Goal: Complete application form

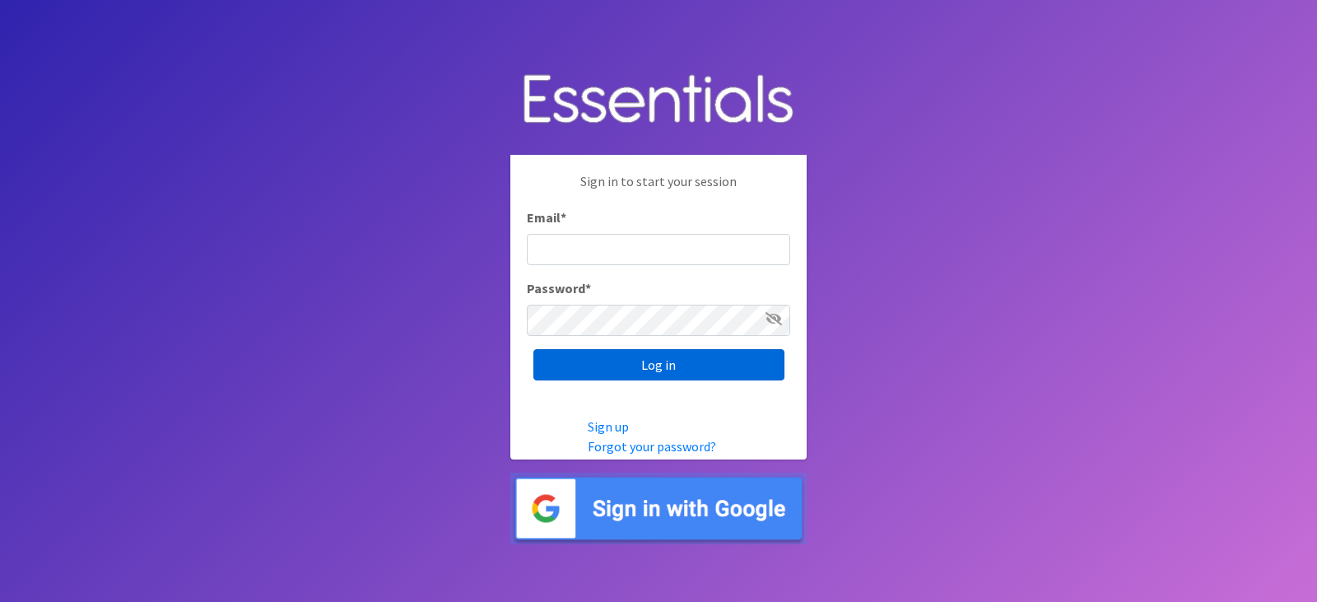
type input "[EMAIL_ADDRESS][DOMAIN_NAME]"
click at [699, 366] on input "Log in" at bounding box center [659, 364] width 251 height 31
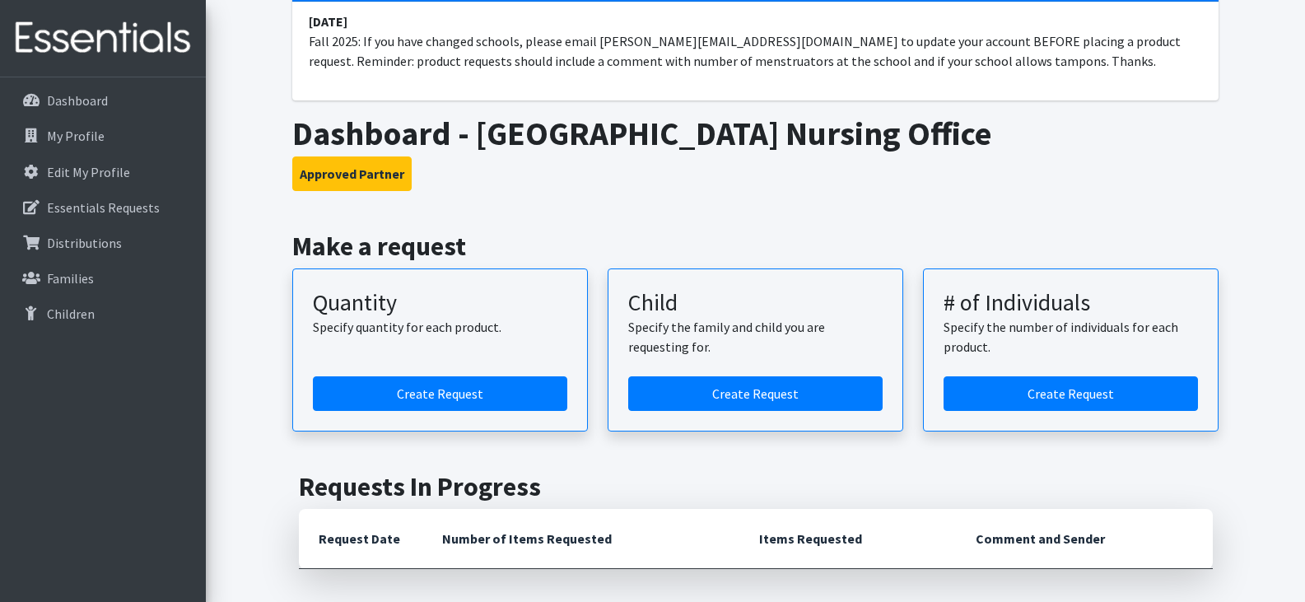
scroll to position [162, 0]
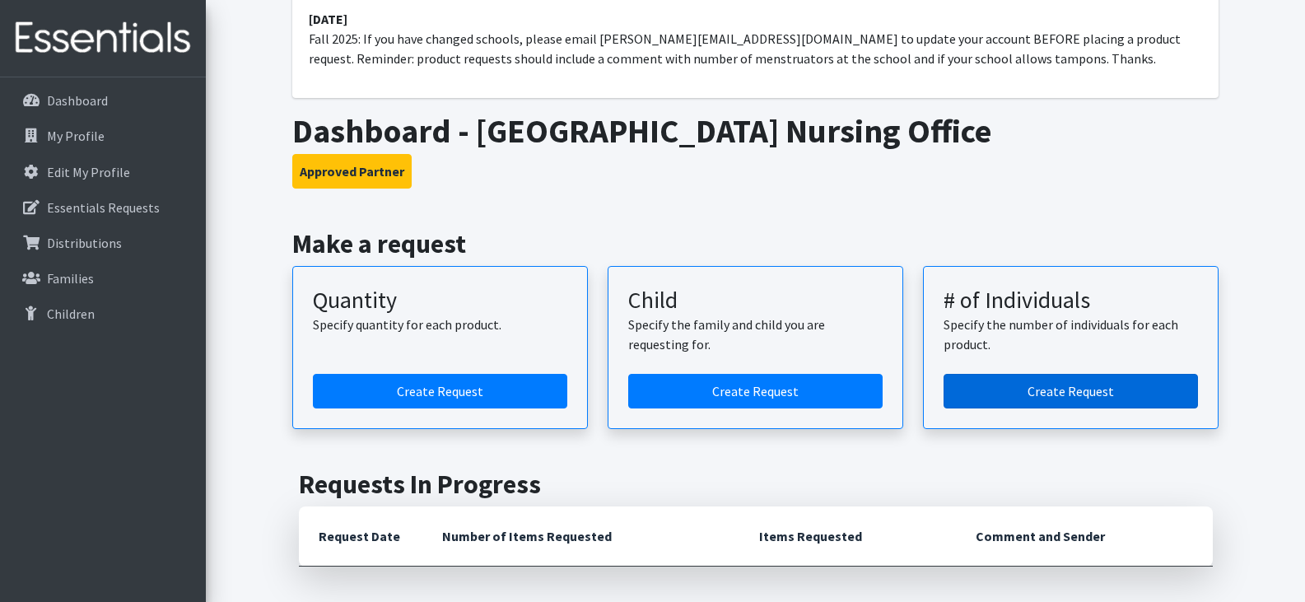
click at [1093, 389] on link "Create Request" at bounding box center [1071, 391] width 254 height 35
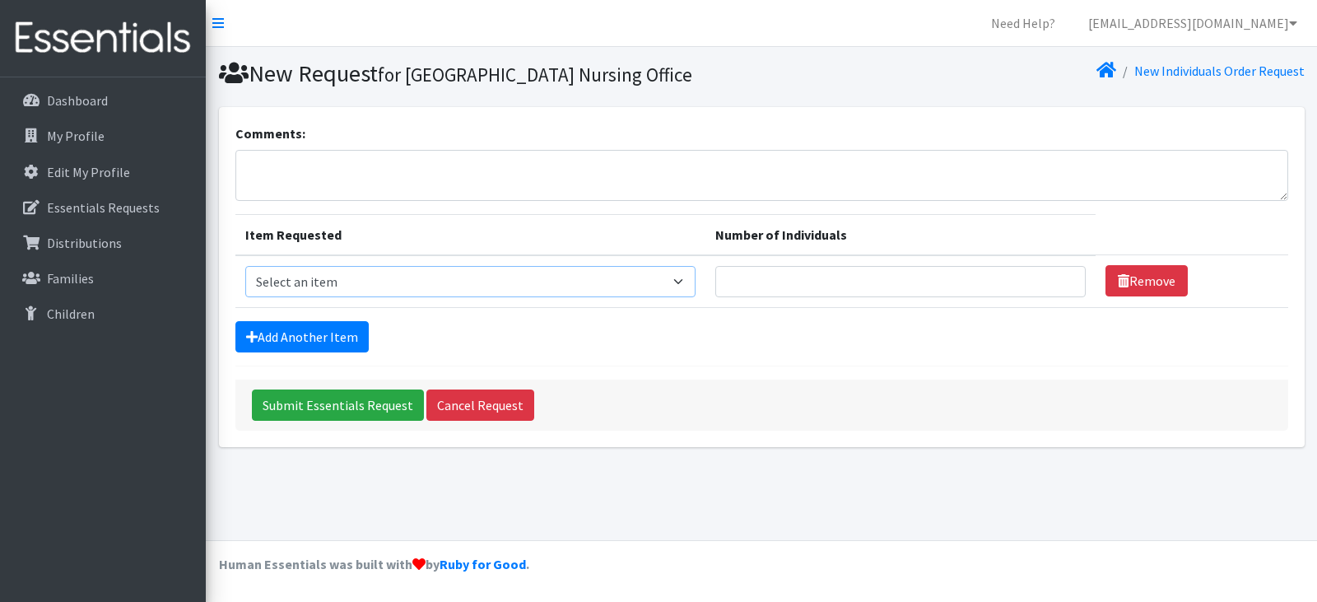
click at [684, 282] on select "Select an item (LOWCOUNTRY) DAY PADS (LOWCOUNTRY) LINERS (LOWCOUNTRY) OVERNIGHT…" at bounding box center [470, 281] width 451 height 31
select select "7757"
click at [245, 266] on select "Select an item (LOWCOUNTRY) DAY PADS (LOWCOUNTRY) LINERS (LOWCOUNTRY) OVERNIGHT…" at bounding box center [470, 281] width 451 height 31
type input "1"
click at [1059, 279] on input "1" at bounding box center [900, 281] width 370 height 31
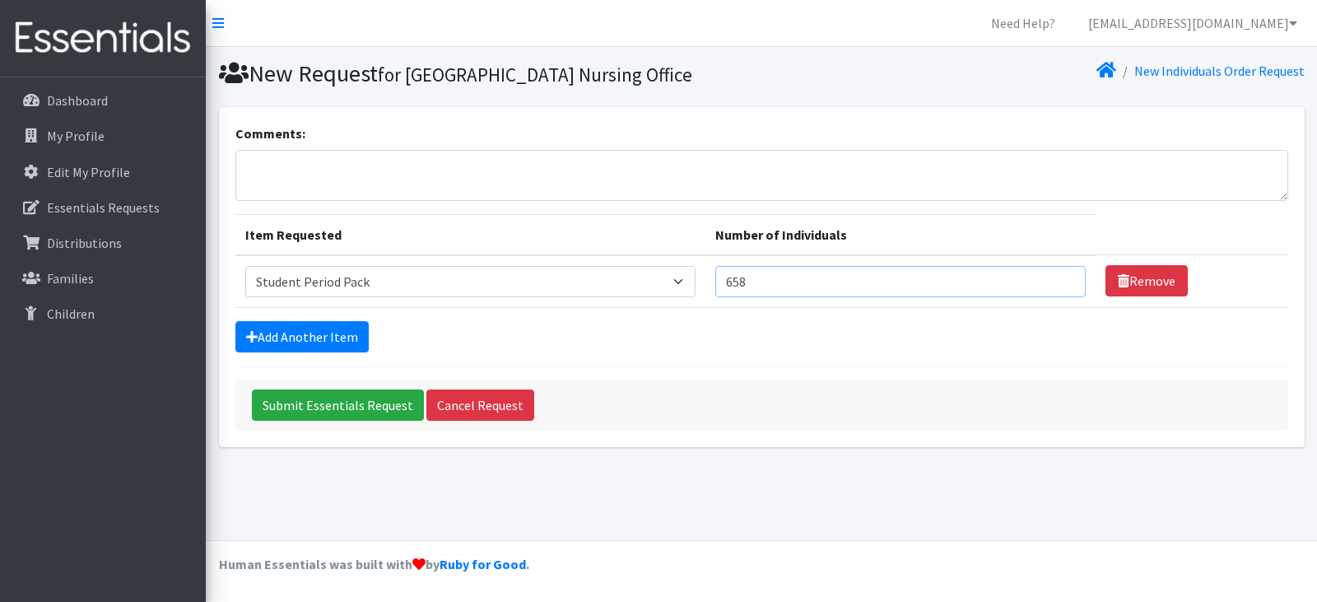
type input "658"
click at [457, 170] on textarea "Comments:" at bounding box center [761, 175] width 1053 height 51
click at [360, 170] on textarea "Comments:" at bounding box center [761, 175] width 1053 height 51
type textarea "bulk items for 658 females. No tampons."
click at [683, 278] on select "Select an item (LOWCOUNTRY) DAY PADS (LOWCOUNTRY) LINERS (LOWCOUNTRY) OVERNIGHT…" at bounding box center [470, 281] width 451 height 31
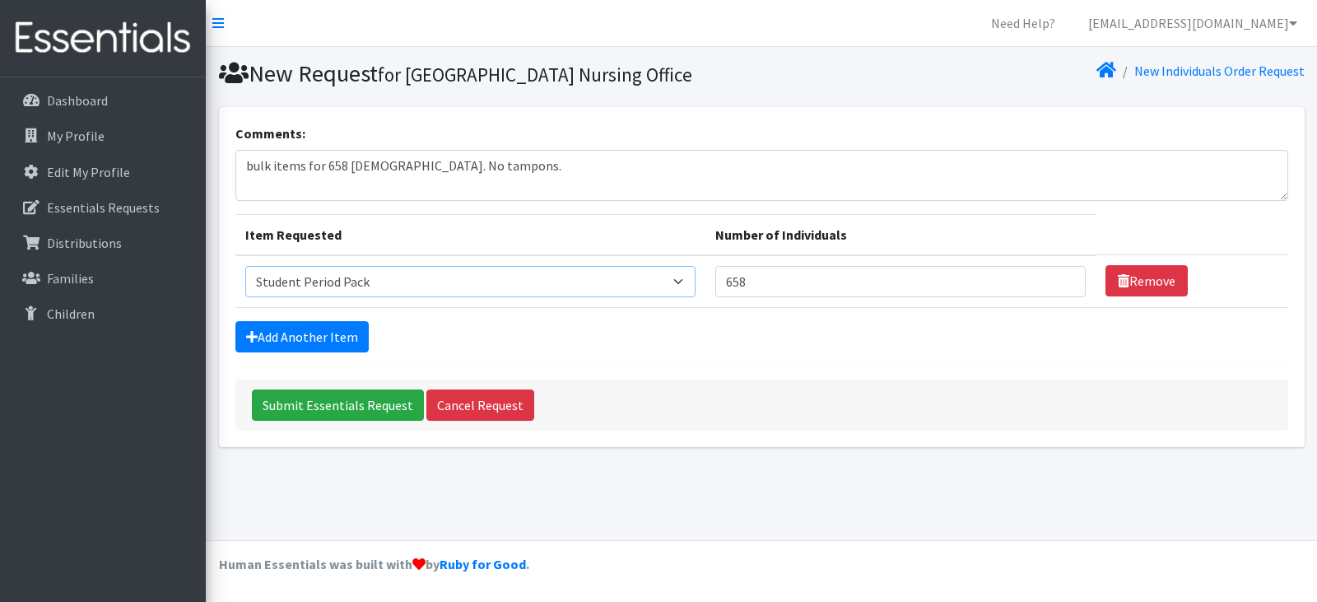
click at [245, 266] on select "Select an item (LOWCOUNTRY) DAY PADS (LOWCOUNTRY) LINERS (LOWCOUNTRY) OVERNIGHT…" at bounding box center [470, 281] width 451 height 31
click at [689, 285] on select "Select an item (LOWCOUNTRY) DAY PADS (LOWCOUNTRY) LINERS (LOWCOUNTRY) OVERNIGHT…" at bounding box center [470, 281] width 451 height 31
click at [673, 496] on div "New Request for Myrtle Beach High School Nursing Office New Individuals Order R…" at bounding box center [761, 293] width 1111 height 493
click at [114, 205] on p "Essentials Requests" at bounding box center [103, 207] width 113 height 16
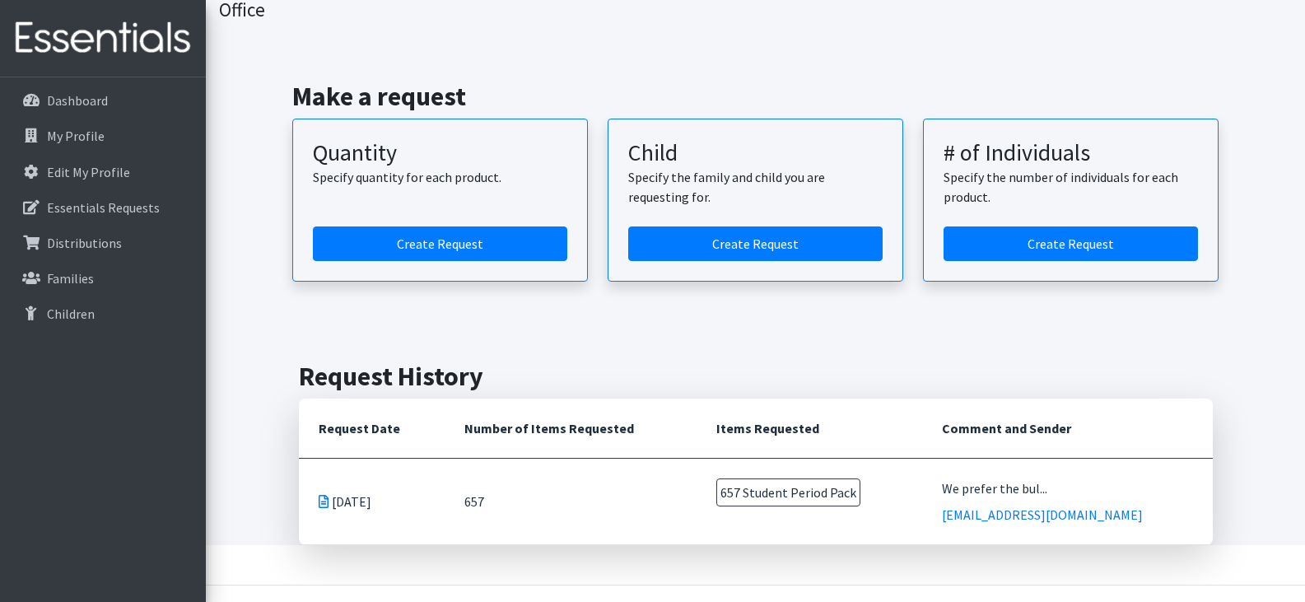
scroll to position [95, 0]
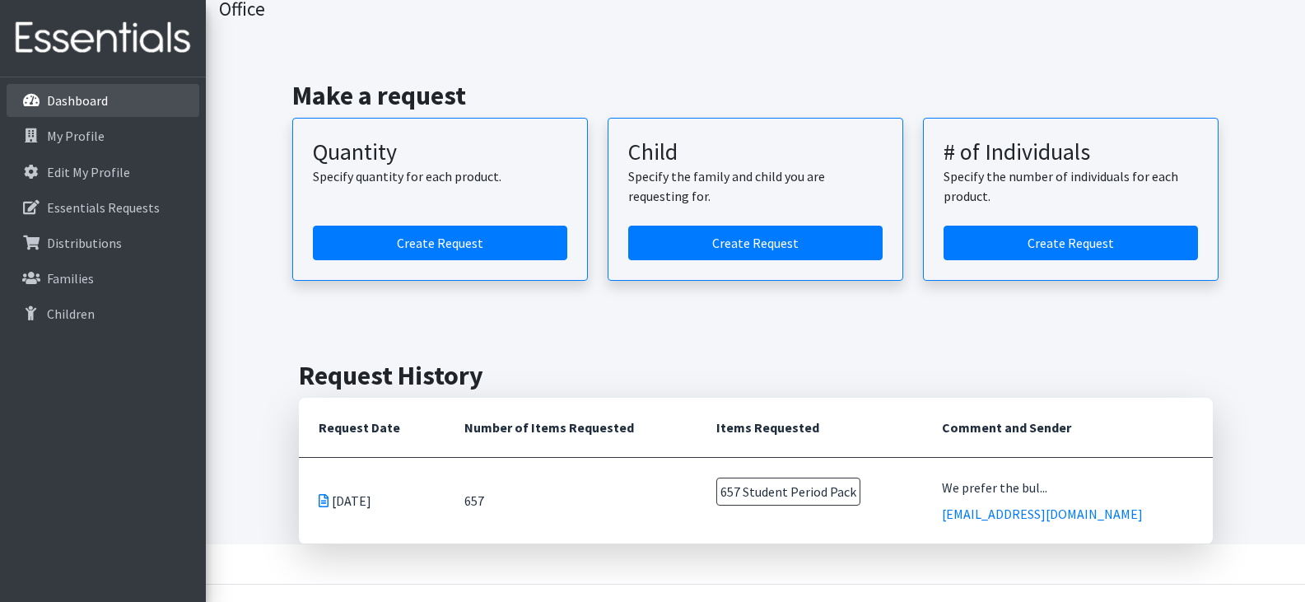
click at [91, 101] on p "Dashboard" at bounding box center [77, 100] width 61 height 16
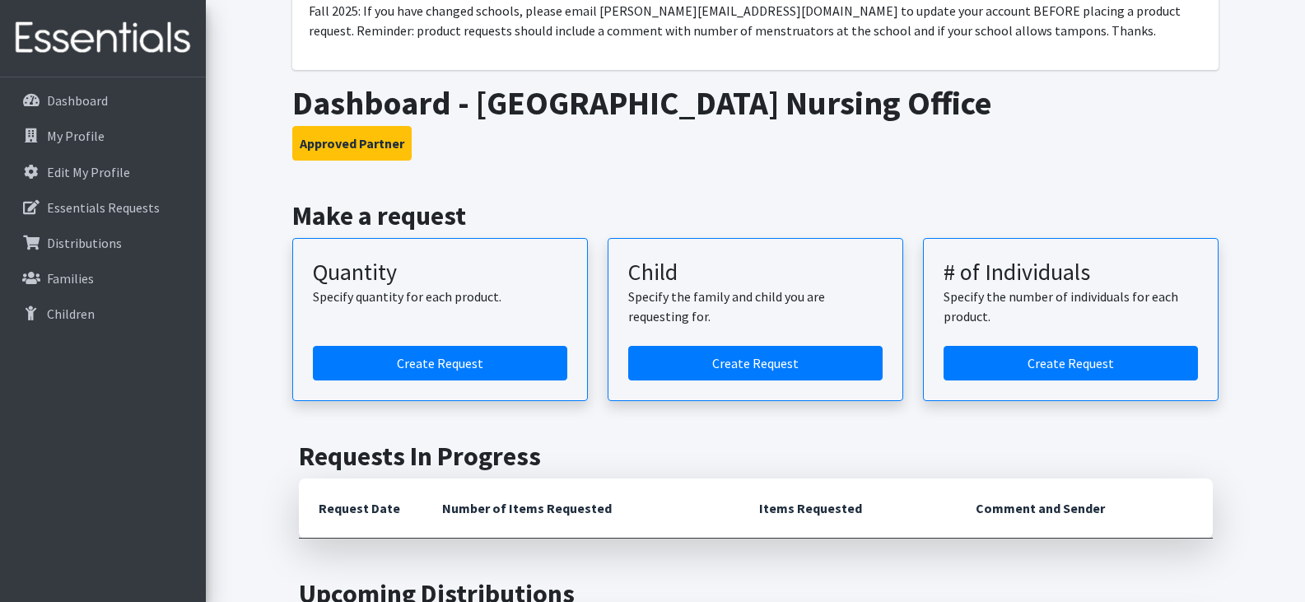
scroll to position [137, 0]
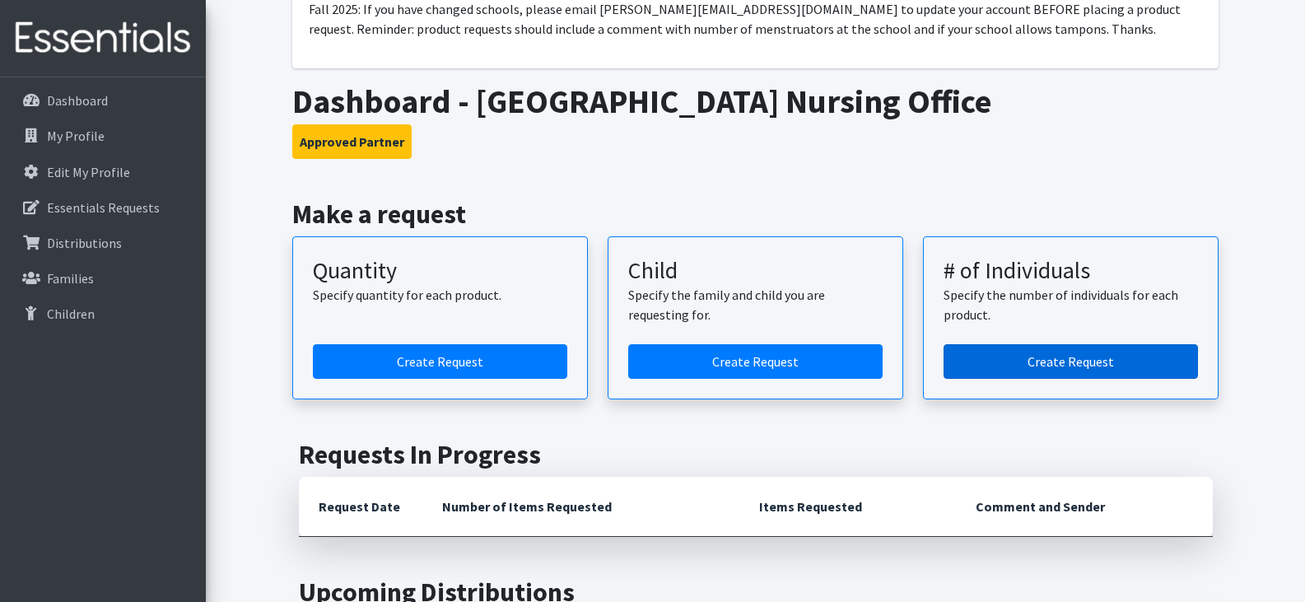
click at [1079, 363] on link "Create Request" at bounding box center [1071, 361] width 254 height 35
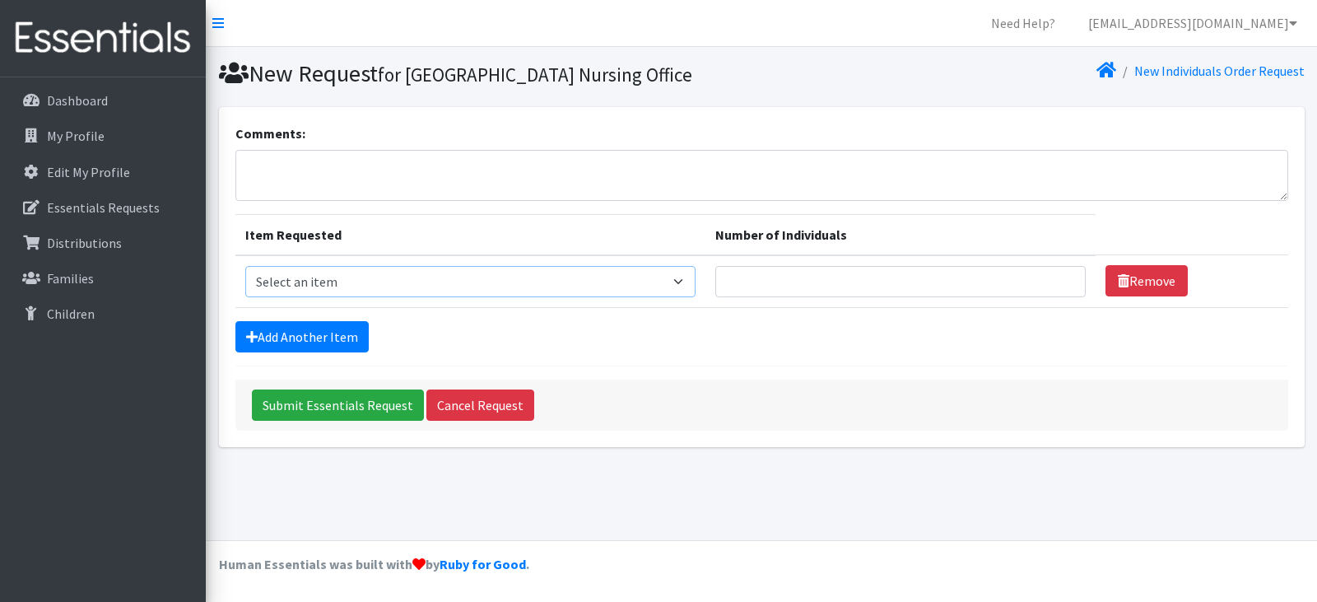
click at [684, 277] on select "Select an item (LOWCOUNTRY) DAY PADS (LOWCOUNTRY) LINERS (LOWCOUNTRY) OVERNIGHT…" at bounding box center [470, 281] width 451 height 31
select select "7757"
click at [245, 266] on select "Select an item (LOWCOUNTRY) DAY PADS (LOWCOUNTRY) LINERS (LOWCOUNTRY) OVERNIGHT…" at bounding box center [470, 281] width 451 height 31
click at [1020, 277] on input "Number of Individuals" at bounding box center [900, 281] width 370 height 31
type input "658"
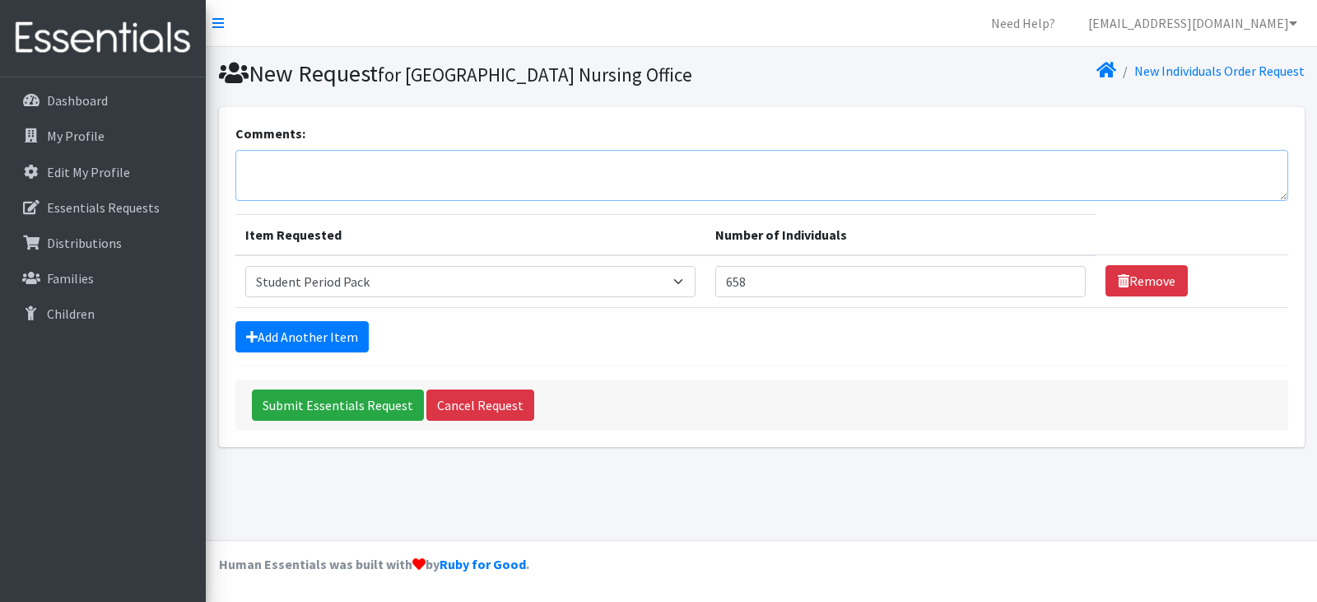
click at [454, 164] on textarea "Comments:" at bounding box center [761, 175] width 1053 height 51
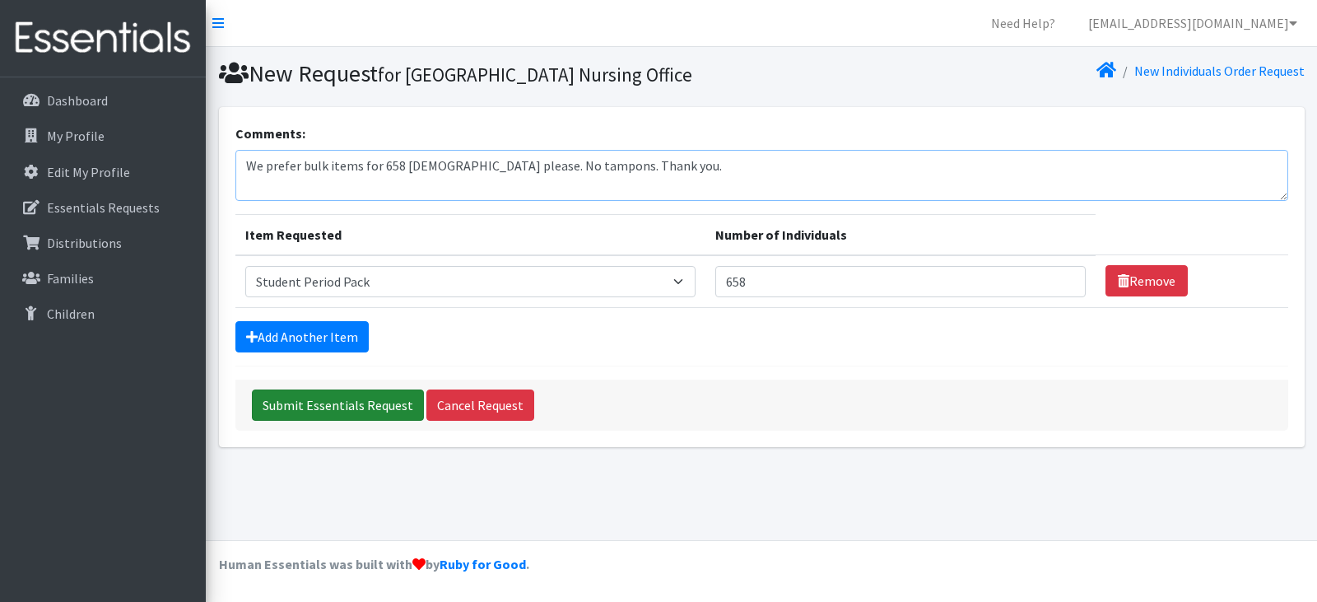
type textarea "We prefer bulk items for 658 [DEMOGRAPHIC_DATA] please. No tampons. Thank you."
click at [362, 406] on input "Submit Essentials Request" at bounding box center [338, 404] width 172 height 31
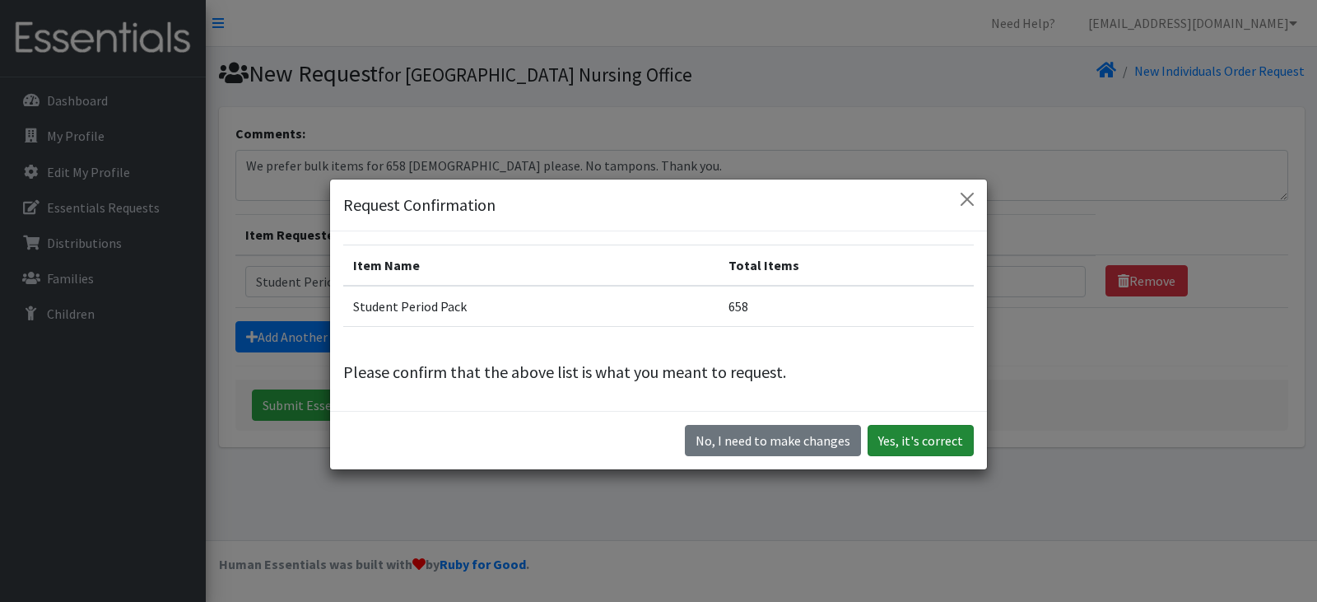
click at [906, 440] on button "Yes, it's correct" at bounding box center [921, 440] width 106 height 31
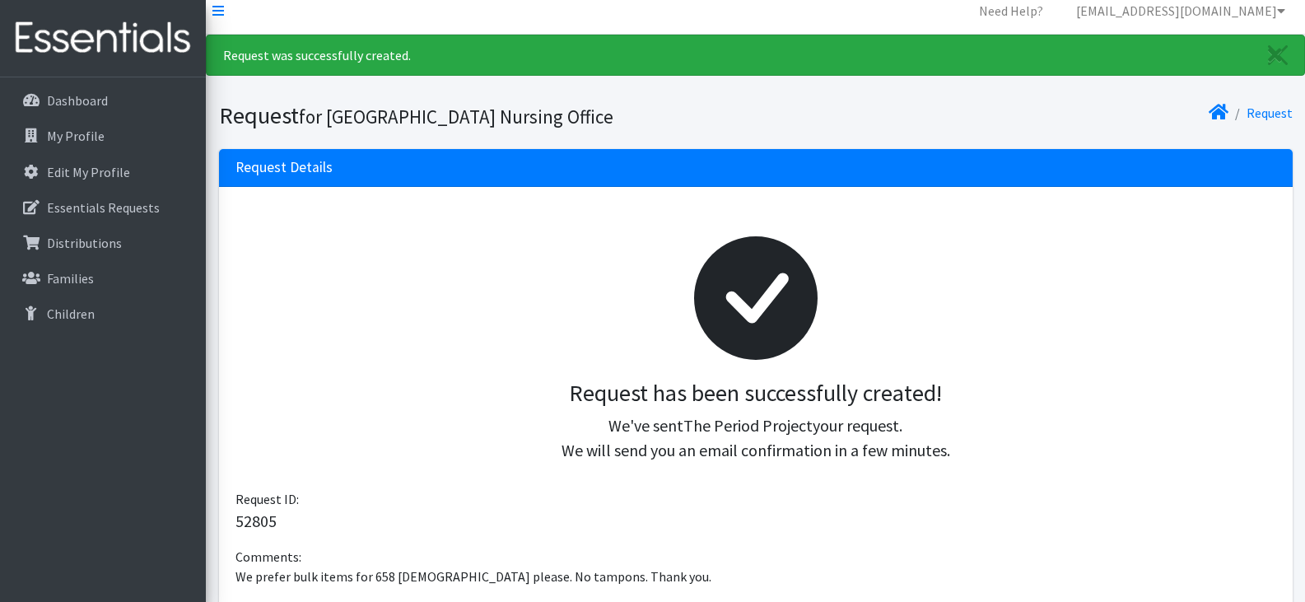
scroll to position [2, 0]
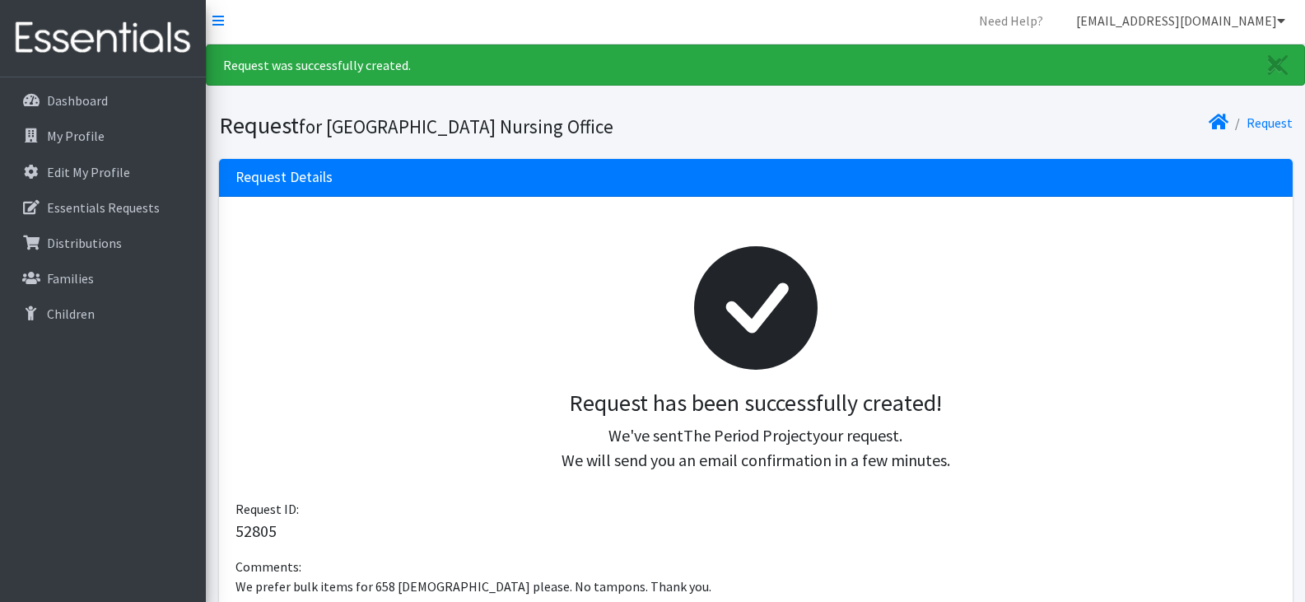
click at [1269, 16] on link "[EMAIL_ADDRESS][DOMAIN_NAME]" at bounding box center [1180, 20] width 235 height 33
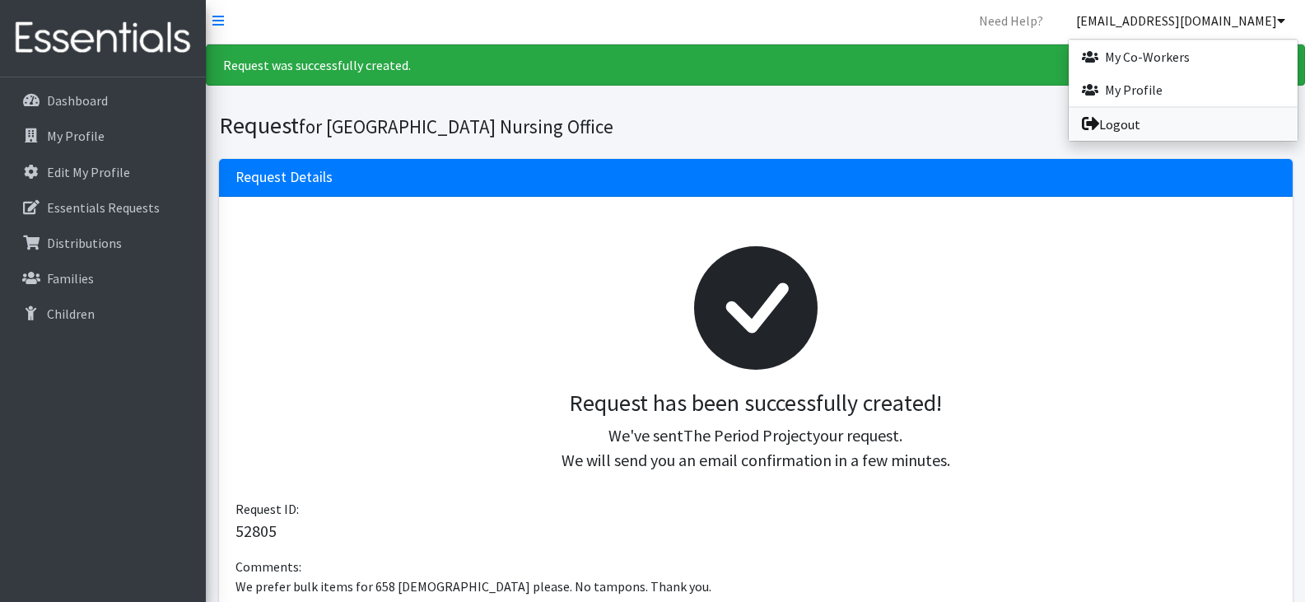
click at [1130, 120] on link "Logout" at bounding box center [1183, 124] width 229 height 33
